Goal: Ask a question

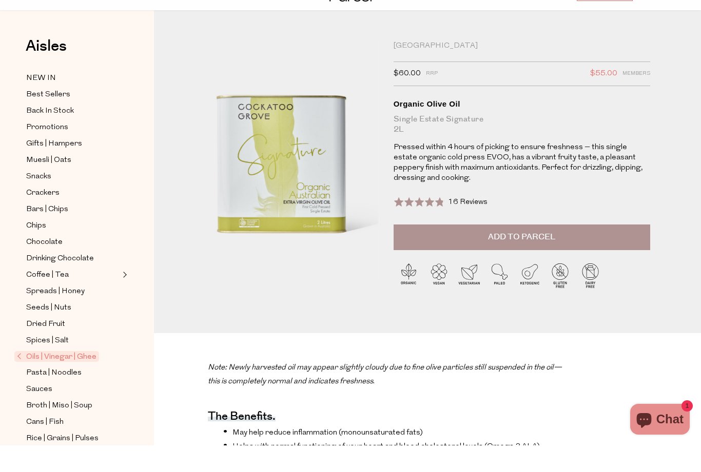
scroll to position [24, 0]
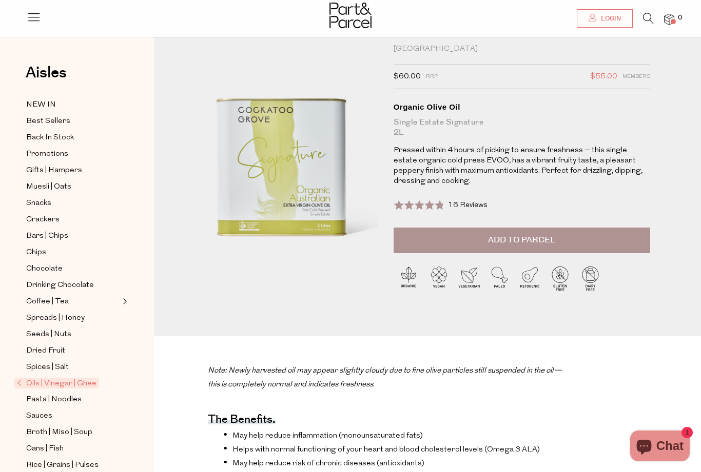
click at [655, 444] on icon "Chat window" at bounding box center [643, 446] width 25 height 25
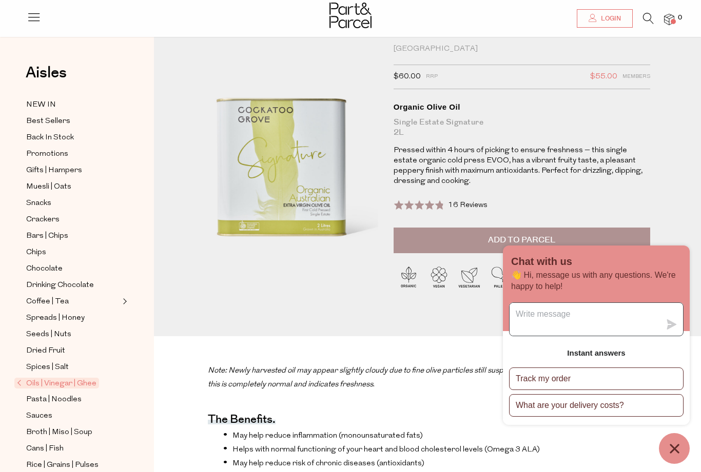
click at [543, 310] on textarea "Message us" at bounding box center [584, 319] width 151 height 33
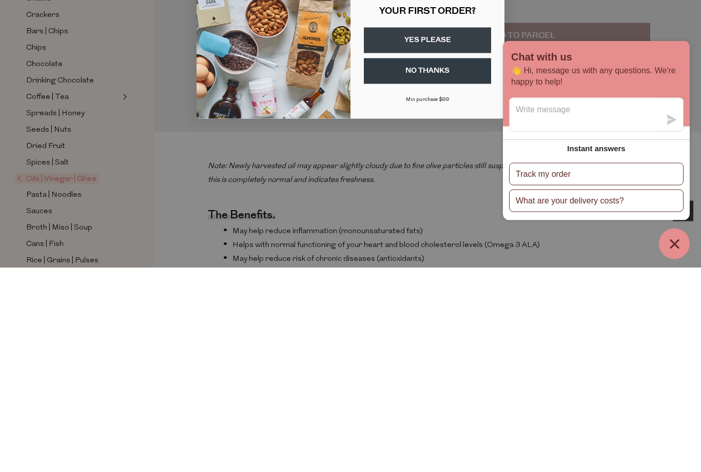
scroll to position [229, 0]
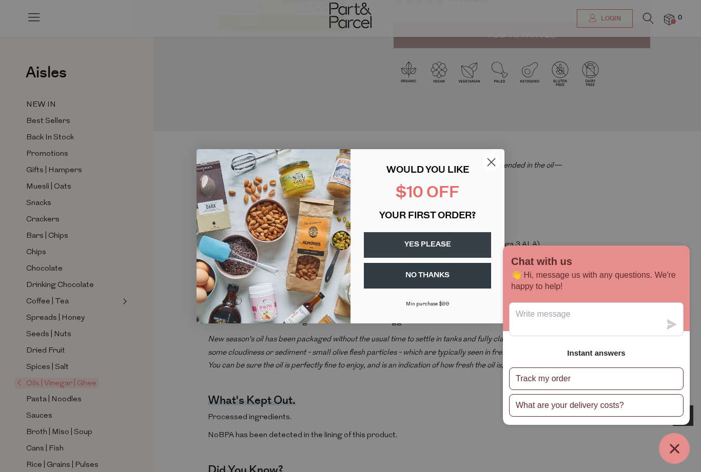
click at [495, 158] on circle "Close dialog" at bounding box center [491, 161] width 17 height 17
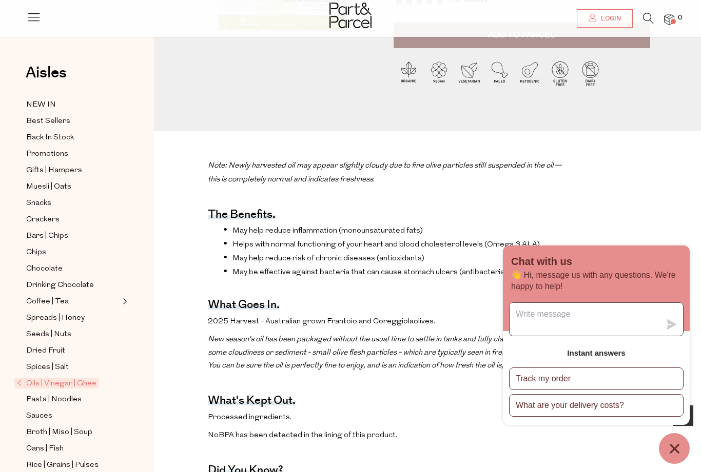
click at [563, 313] on textarea "Message us" at bounding box center [584, 319] width 151 height 33
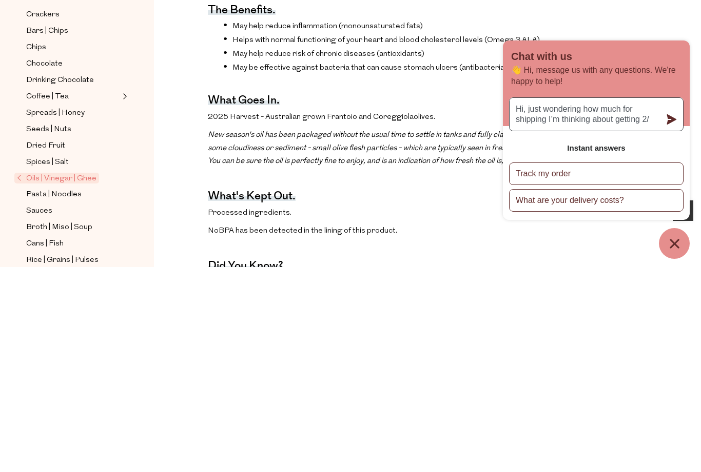
type textarea "Hi, just wondering how much for shipping I’m thinking about getting 2/2"
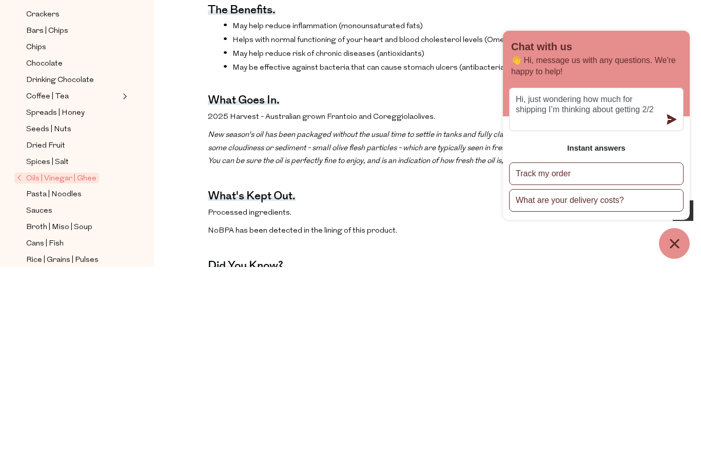
click at [609, 394] on button "What are your delivery costs?" at bounding box center [596, 405] width 174 height 23
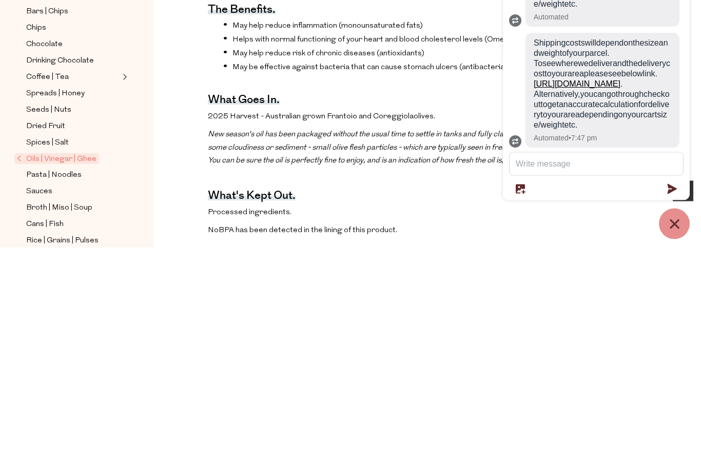
scroll to position [0, 0]
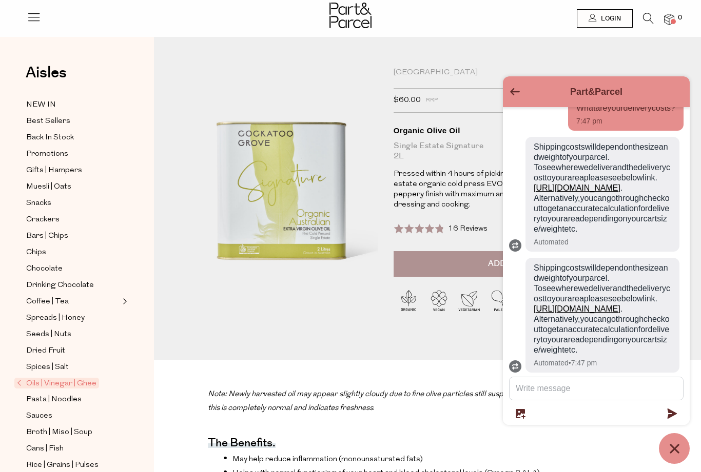
click at [512, 90] on icon "Go back to the main screen" at bounding box center [515, 91] width 10 height 7
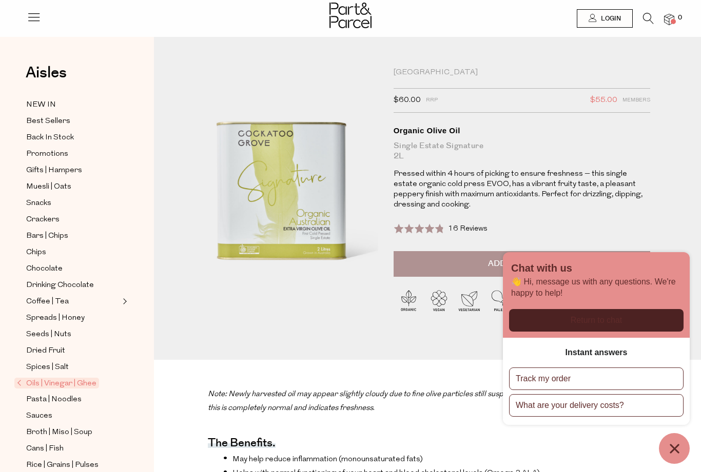
click at [672, 443] on icon "Chat window" at bounding box center [674, 449] width 16 height 16
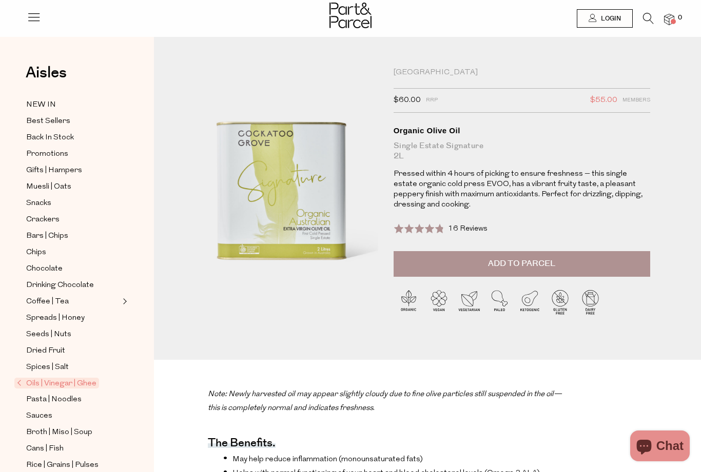
click at [664, 444] on span "Chat" at bounding box center [669, 446] width 27 height 15
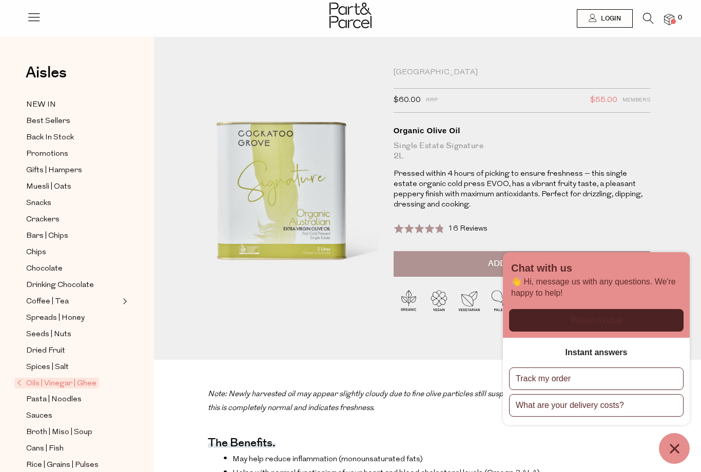
click at [580, 315] on div "Return to chat" at bounding box center [596, 320] width 162 height 11
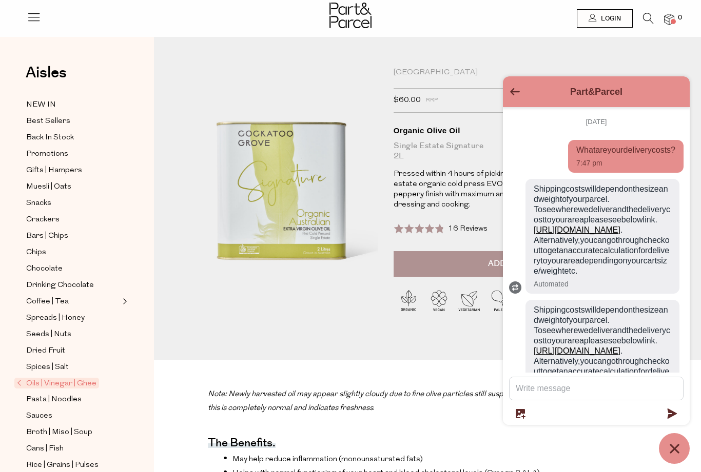
scroll to position [155, 0]
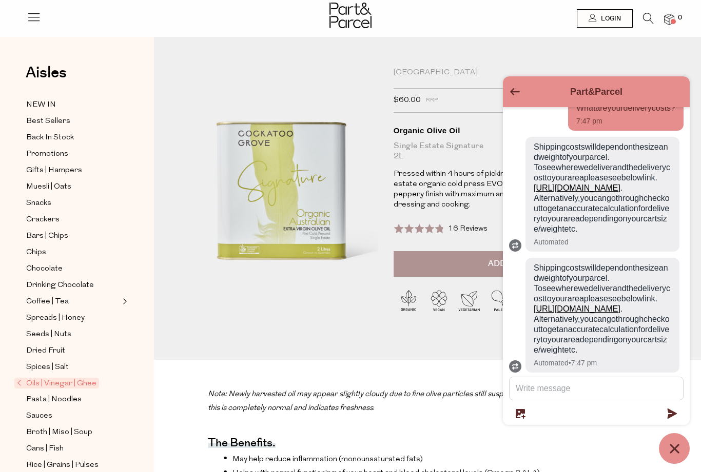
click at [561, 383] on textarea "Message us" at bounding box center [595, 389] width 173 height 23
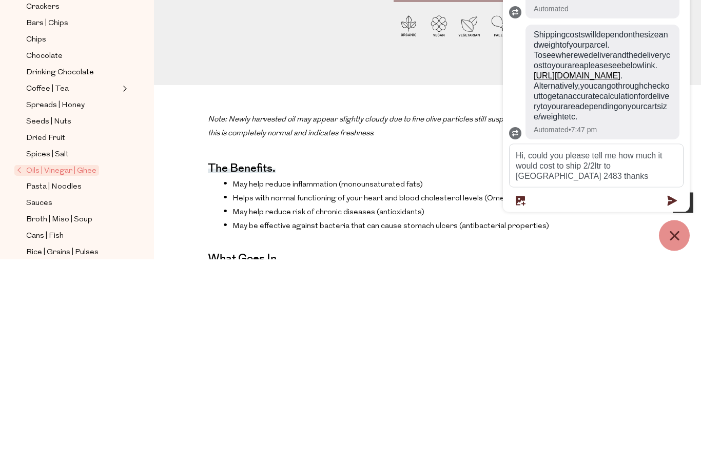
type textarea "Hi, could you please tell me how much it would cost to ship 2/2ltr to [GEOGRAPH…"
click at [671, 357] on form "Hi, could you please tell me how much it would cost to ship 2/2ltr to [GEOGRAPH…" at bounding box center [596, 388] width 174 height 62
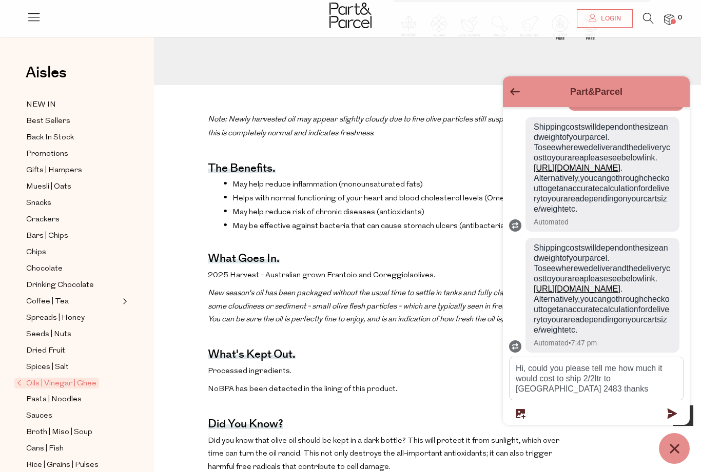
click at [677, 405] on form "Hi, could you please tell me how much it would cost to ship 2/2ltr to [GEOGRAPH…" at bounding box center [596, 388] width 174 height 62
click at [668, 412] on icon "submit" at bounding box center [672, 414] width 10 height 10
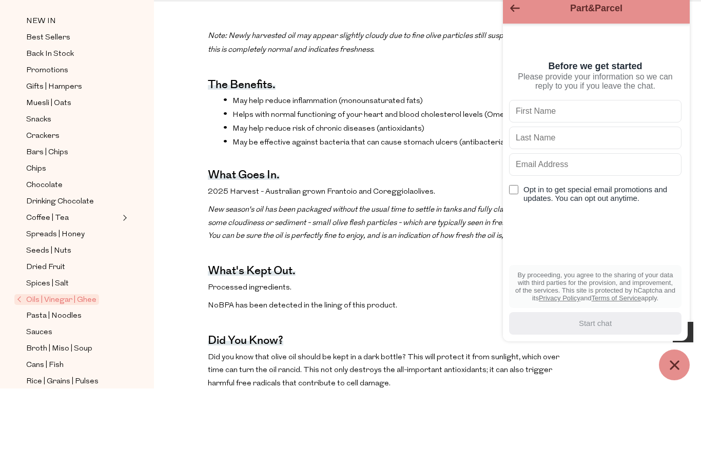
type input "[PERSON_NAME]"
type input "[EMAIL_ADDRESS][DOMAIN_NAME]"
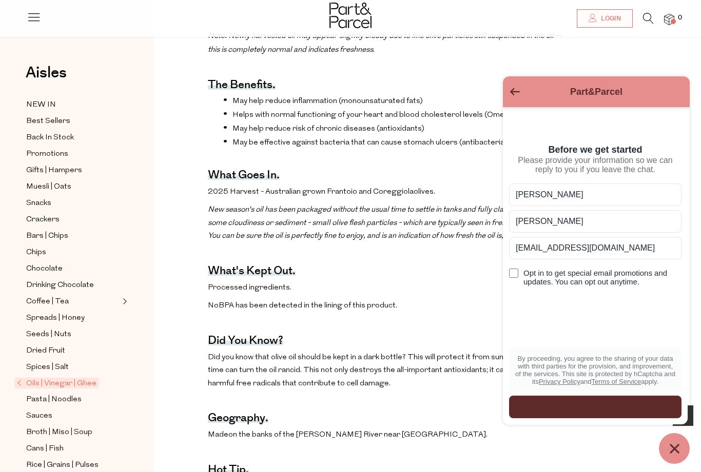
click at [613, 400] on div "submit" at bounding box center [595, 407] width 172 height 23
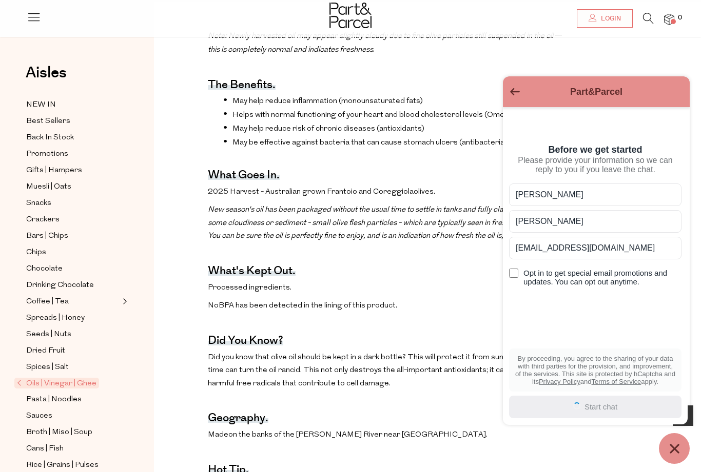
scroll to position [344, 0]
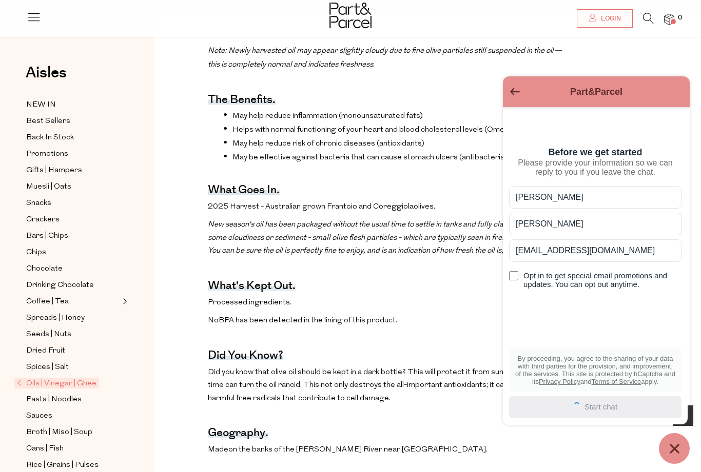
click at [684, 464] on button "Chat window" at bounding box center [674, 448] width 31 height 31
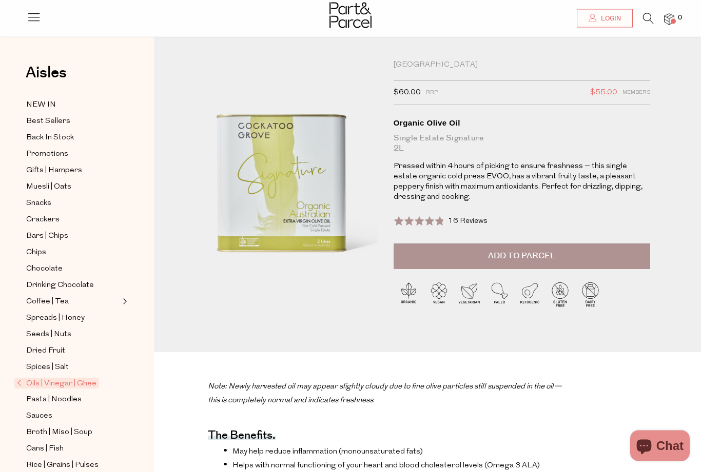
scroll to position [0, 0]
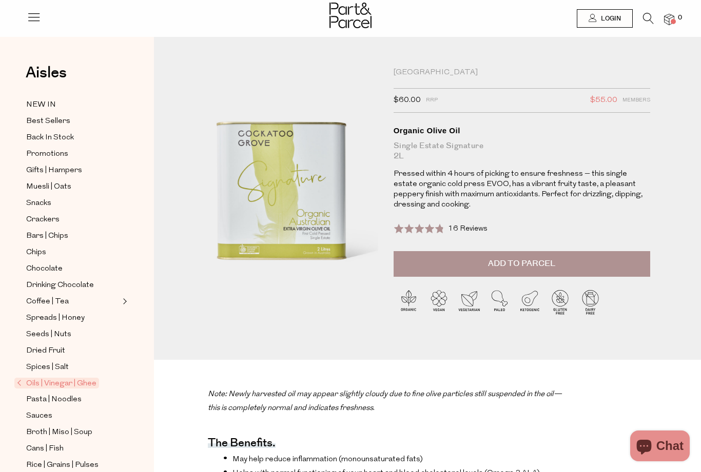
click at [660, 441] on span "Chat" at bounding box center [669, 446] width 27 height 15
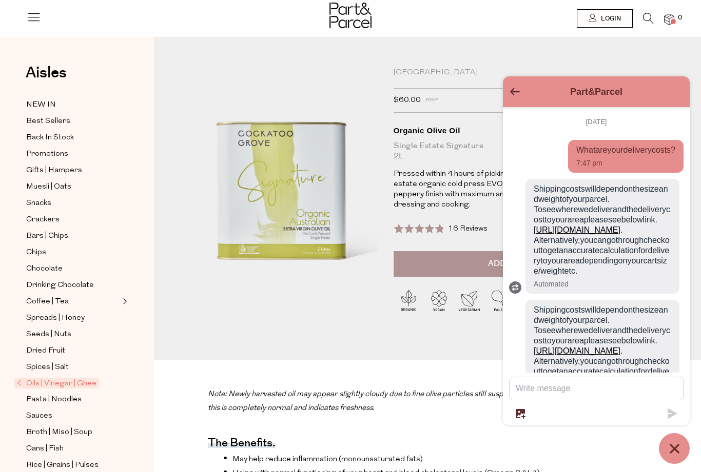
scroll to position [225, 0]
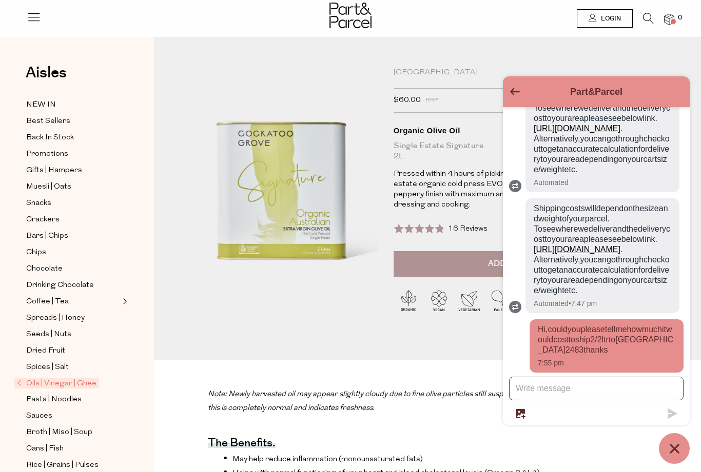
click at [547, 386] on textarea "Message us" at bounding box center [595, 389] width 173 height 23
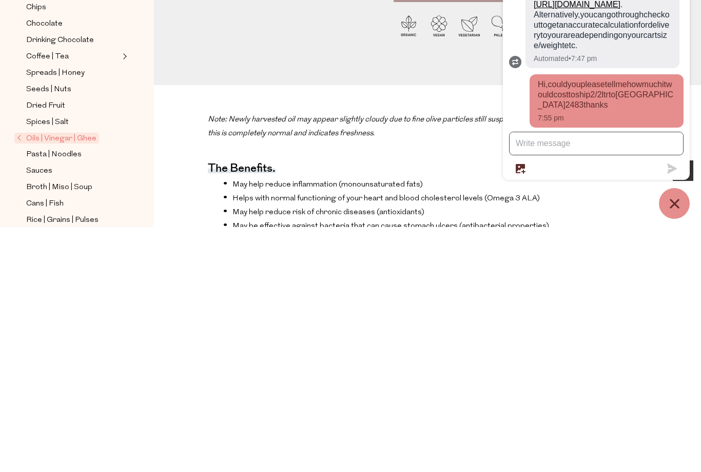
scroll to position [62, 0]
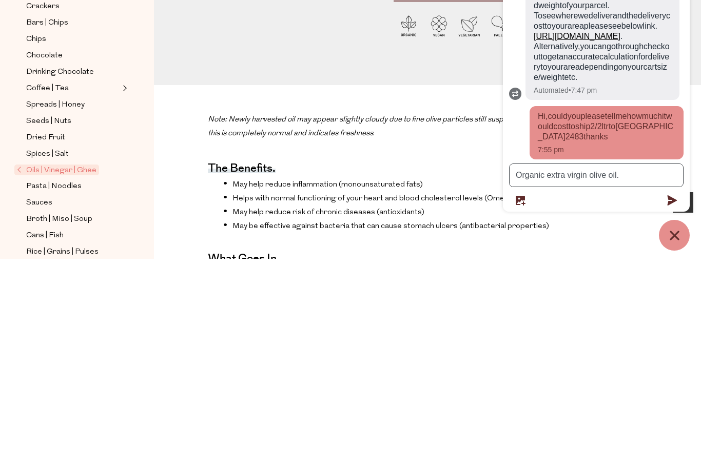
type textarea "Organic extra virgin olive oil."
click at [671, 409] on icon "submit" at bounding box center [672, 414] width 10 height 10
